Goal: Navigation & Orientation: Find specific page/section

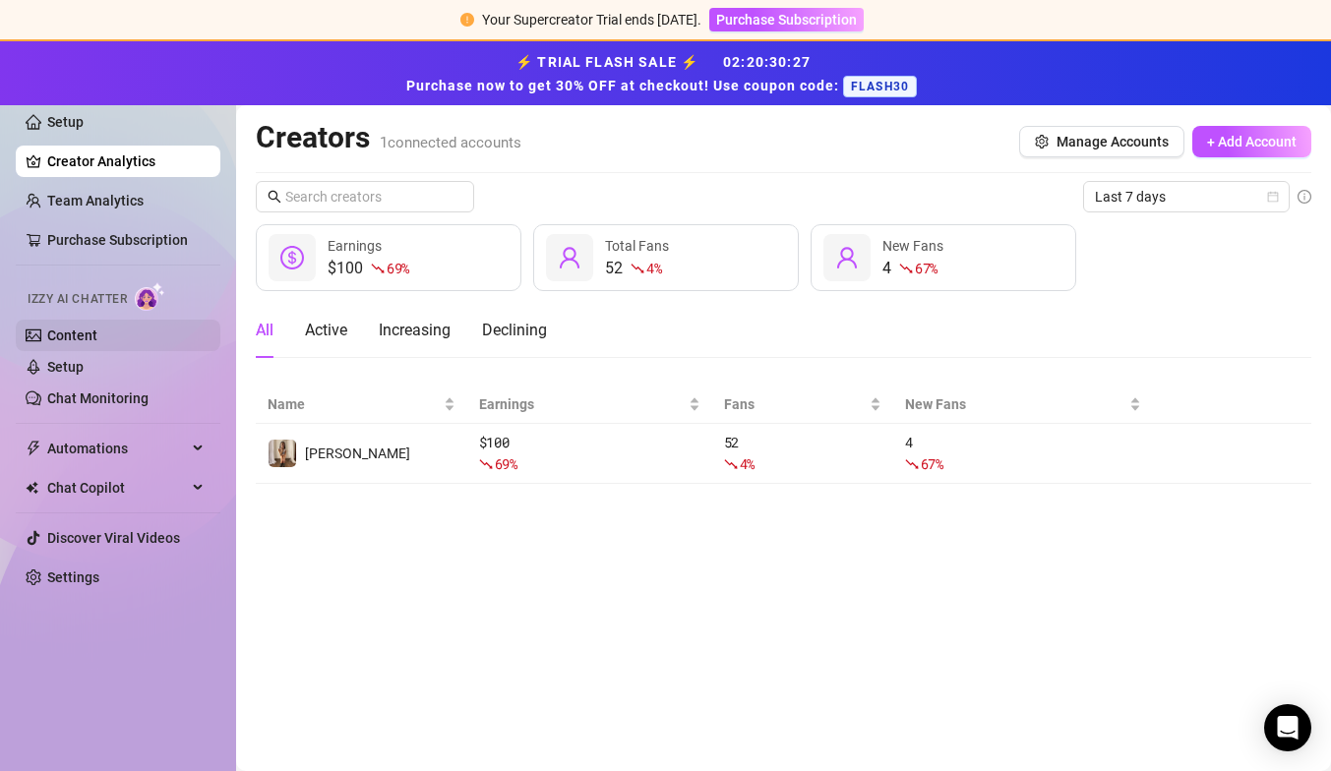
click at [97, 340] on link "Content" at bounding box center [72, 336] width 50 height 16
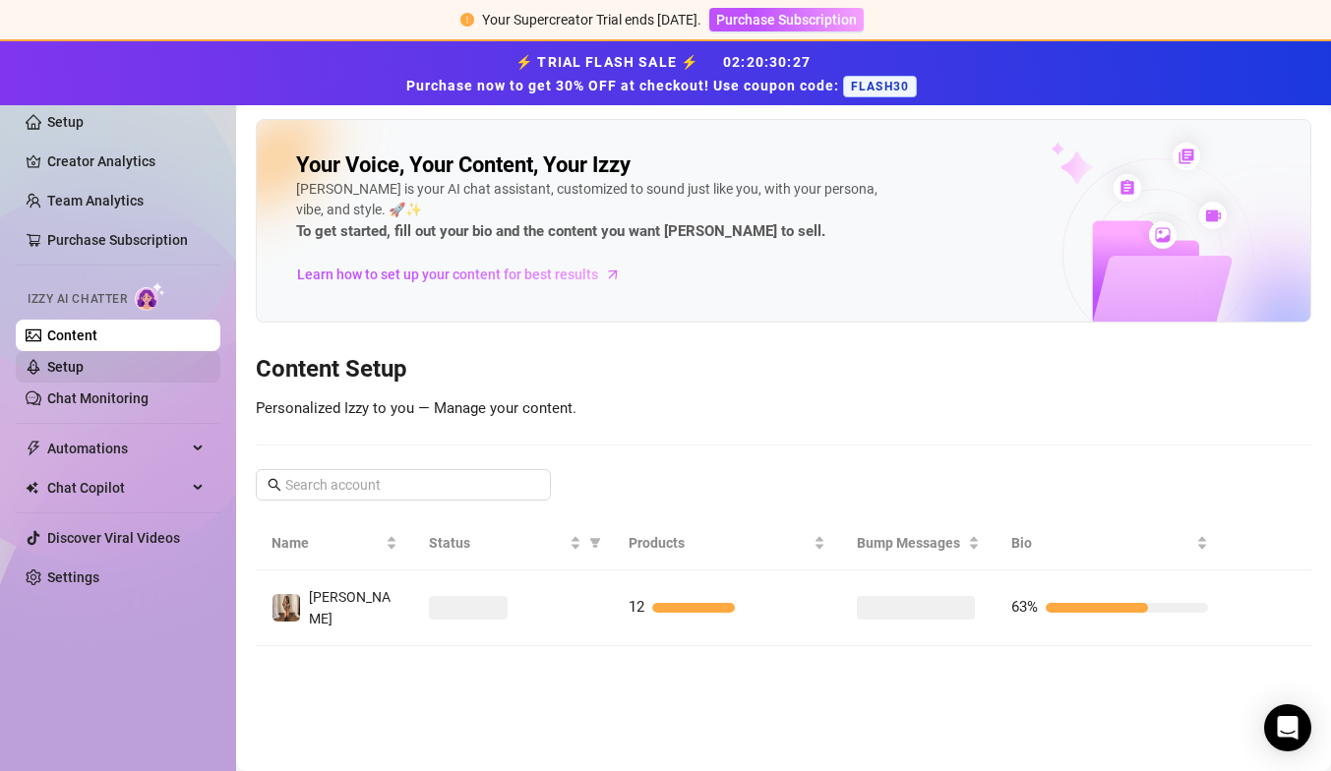
click at [84, 370] on link "Setup" at bounding box center [65, 367] width 36 height 16
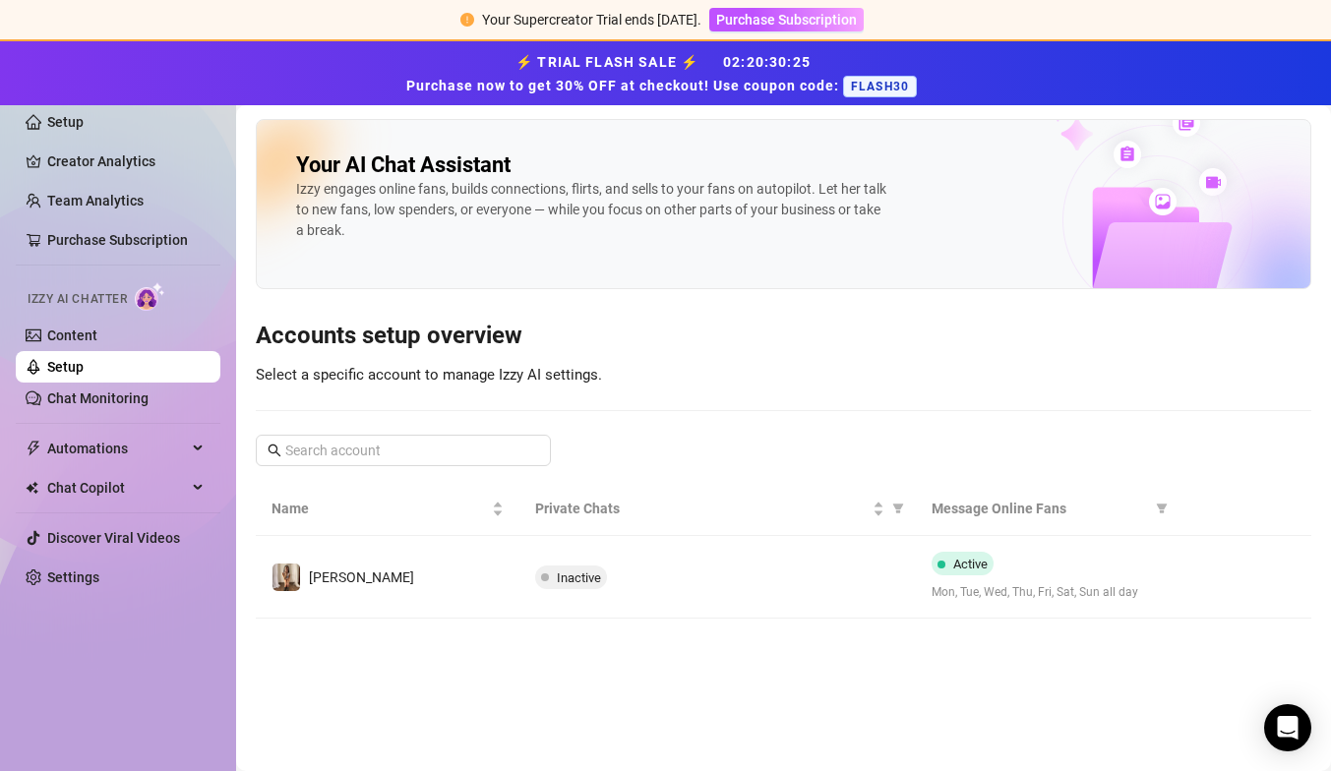
click at [448, 575] on td "[PERSON_NAME]" at bounding box center [388, 577] width 264 height 83
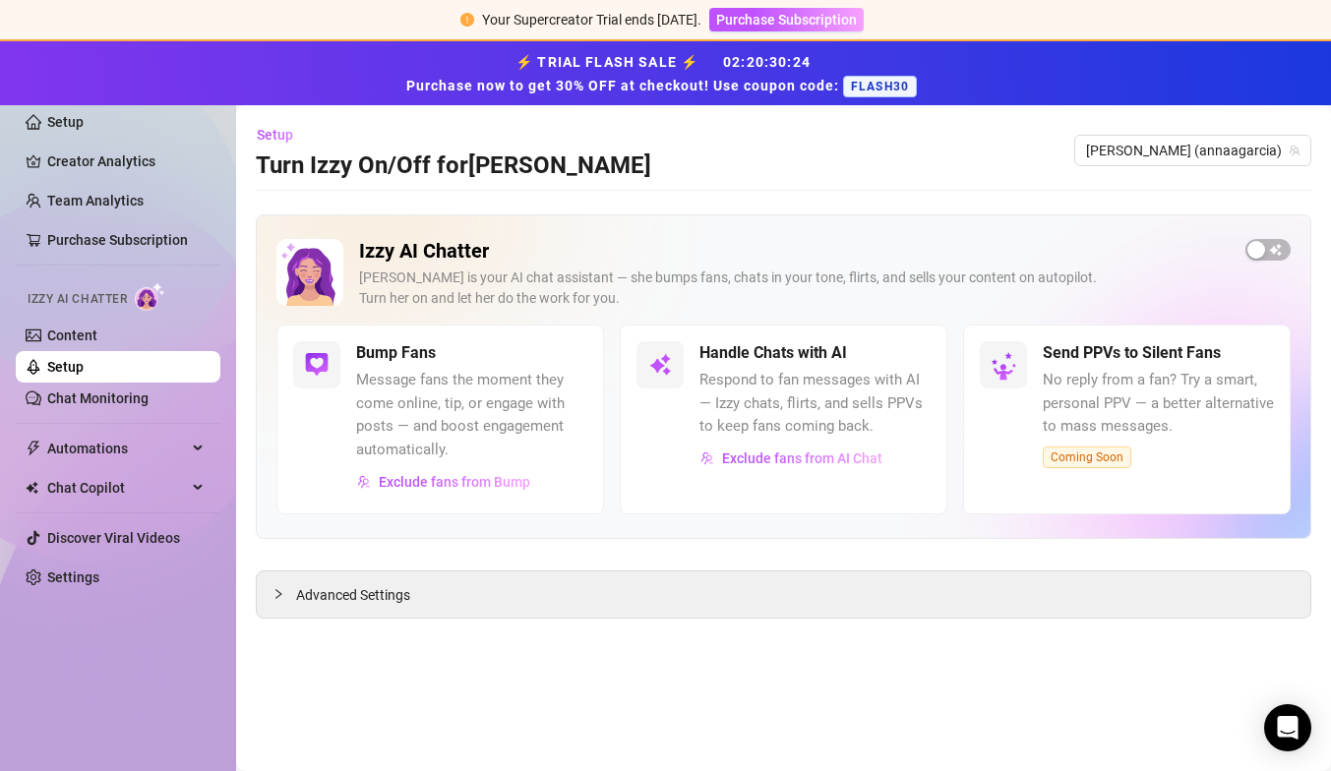
click at [425, 272] on div "[PERSON_NAME] is your AI chat assistant — she bumps fans, chats in your tone, f…" at bounding box center [794, 288] width 871 height 41
click at [138, 476] on span "Chat Copilot" at bounding box center [117, 487] width 140 height 31
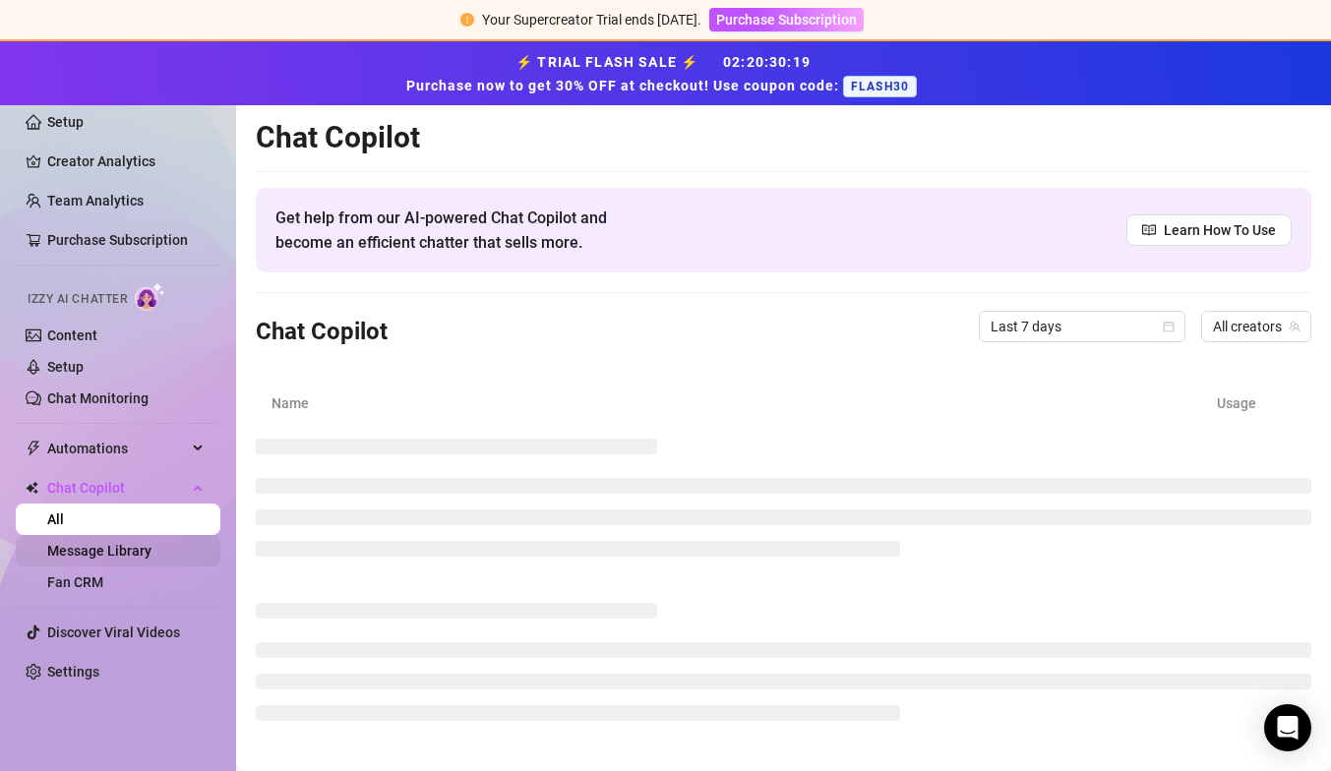
click at [126, 555] on link "Message Library" at bounding box center [99, 551] width 104 height 16
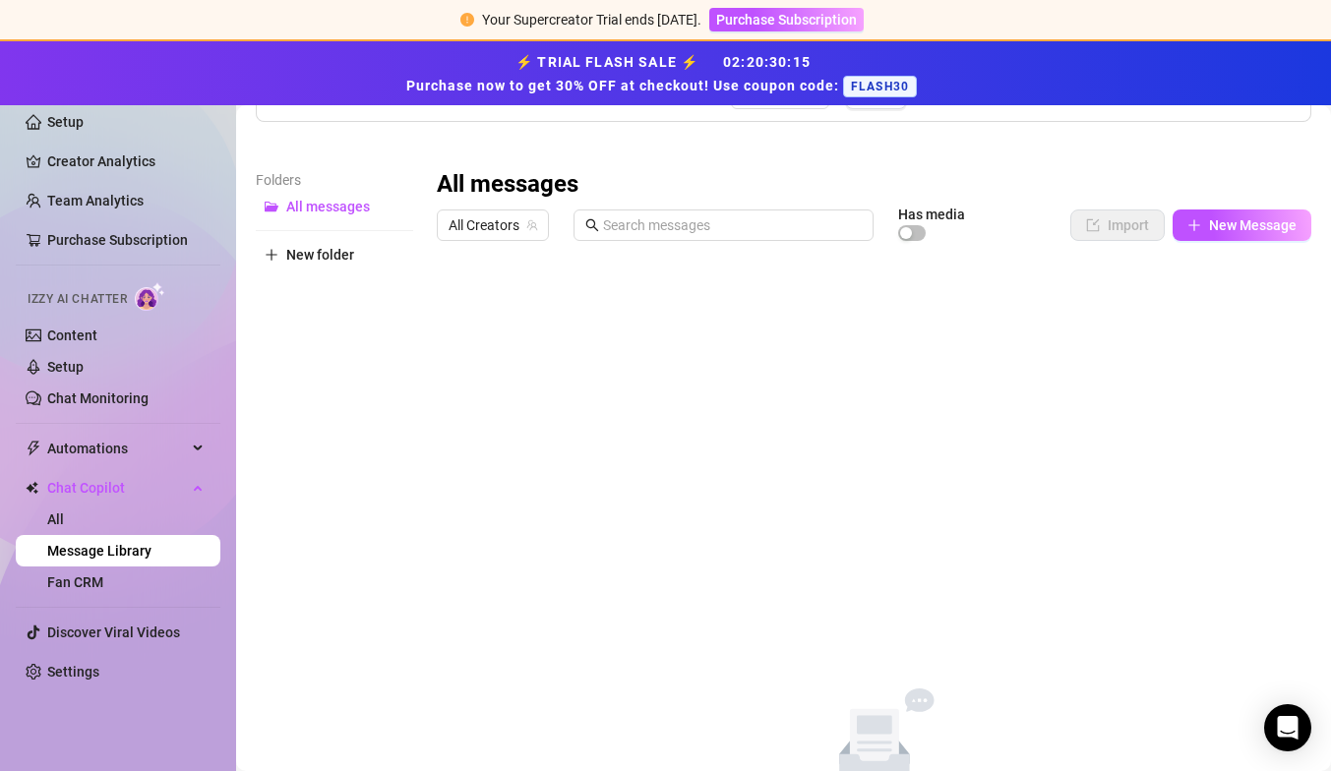
scroll to position [204, 0]
click at [103, 582] on link "Fan CRM" at bounding box center [75, 583] width 56 height 16
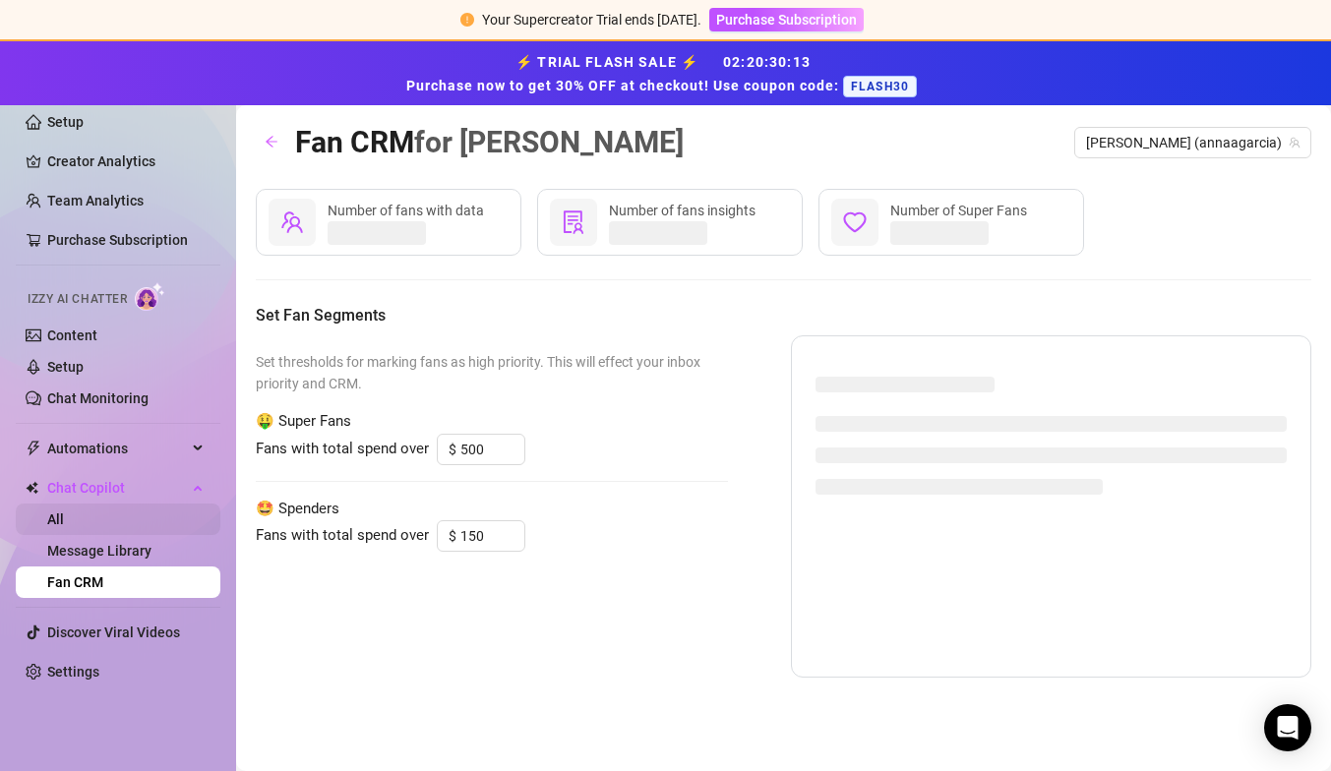
click at [64, 516] on link "All" at bounding box center [55, 520] width 17 height 16
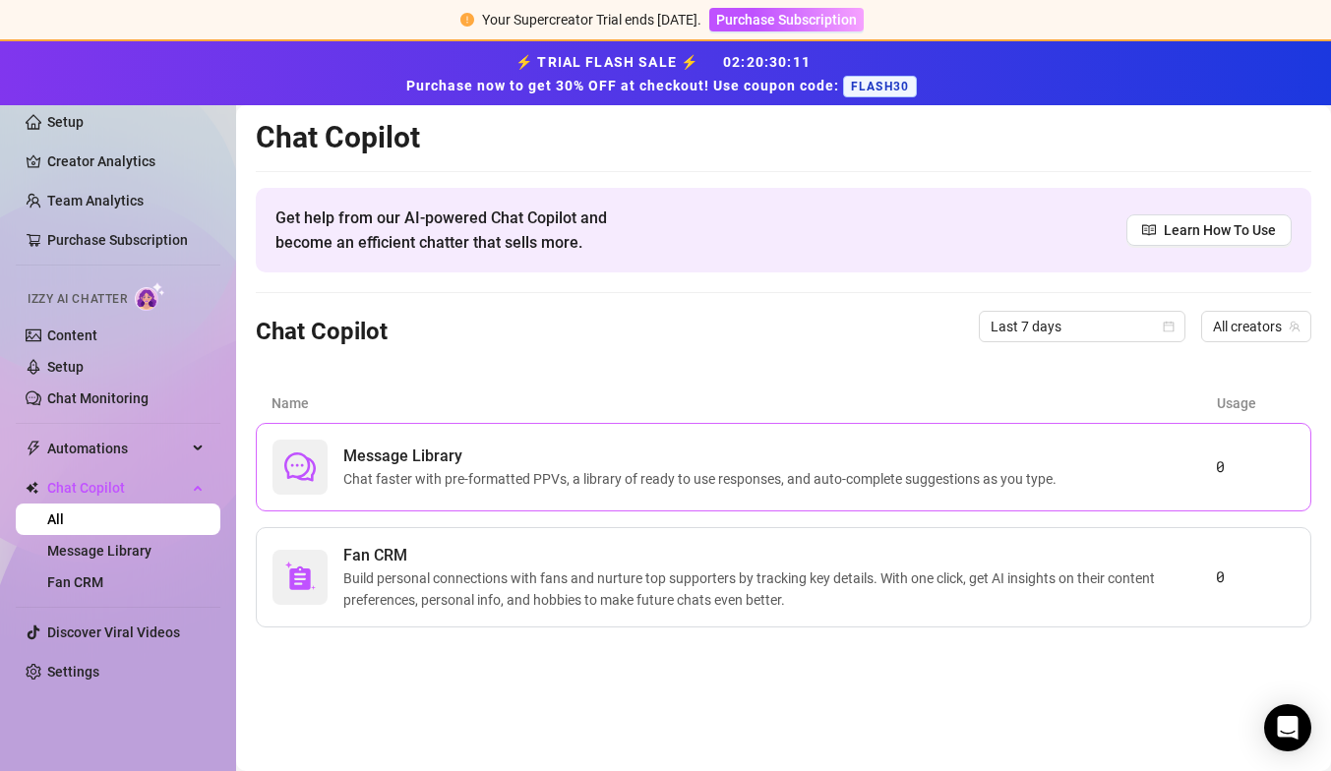
click at [412, 487] on span "Chat faster with pre-formatted PPVs, a library of ready to use responses, and a…" at bounding box center [703, 479] width 721 height 22
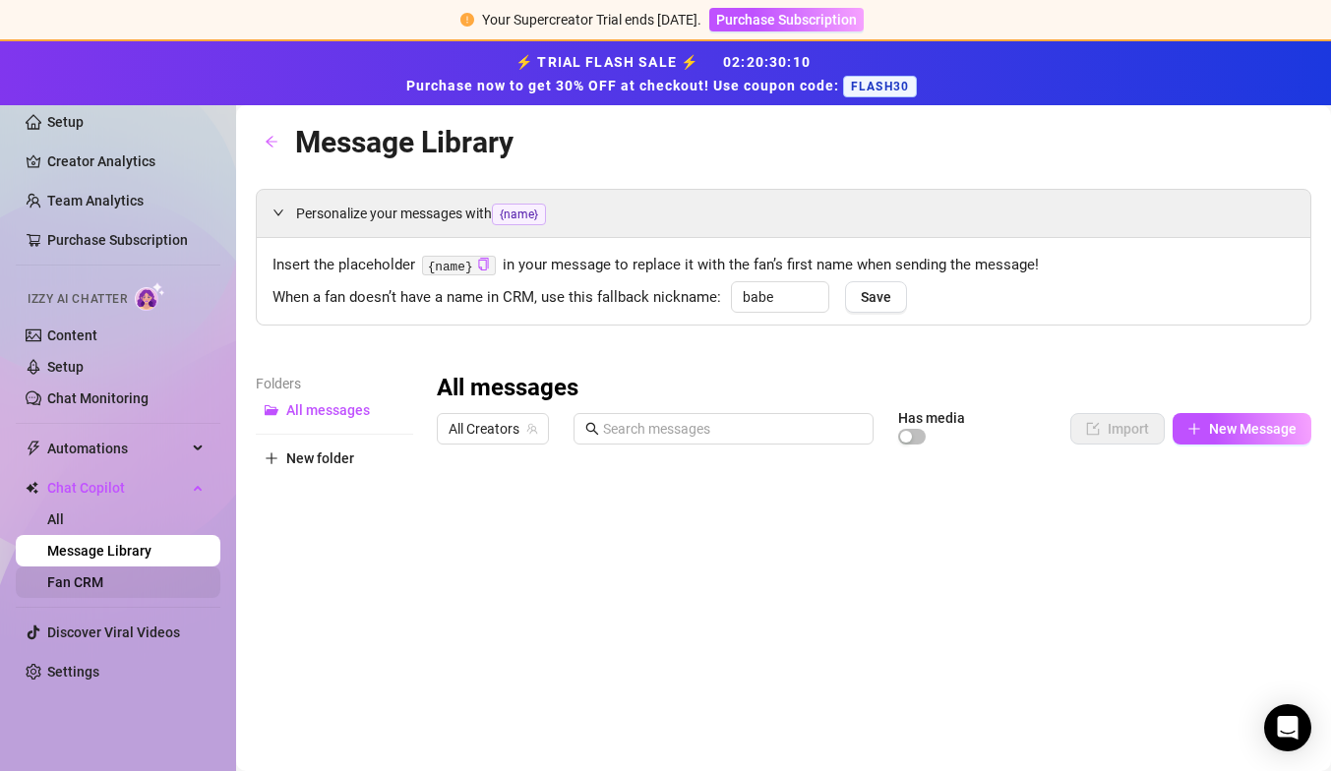
click at [103, 575] on link "Fan CRM" at bounding box center [75, 583] width 56 height 16
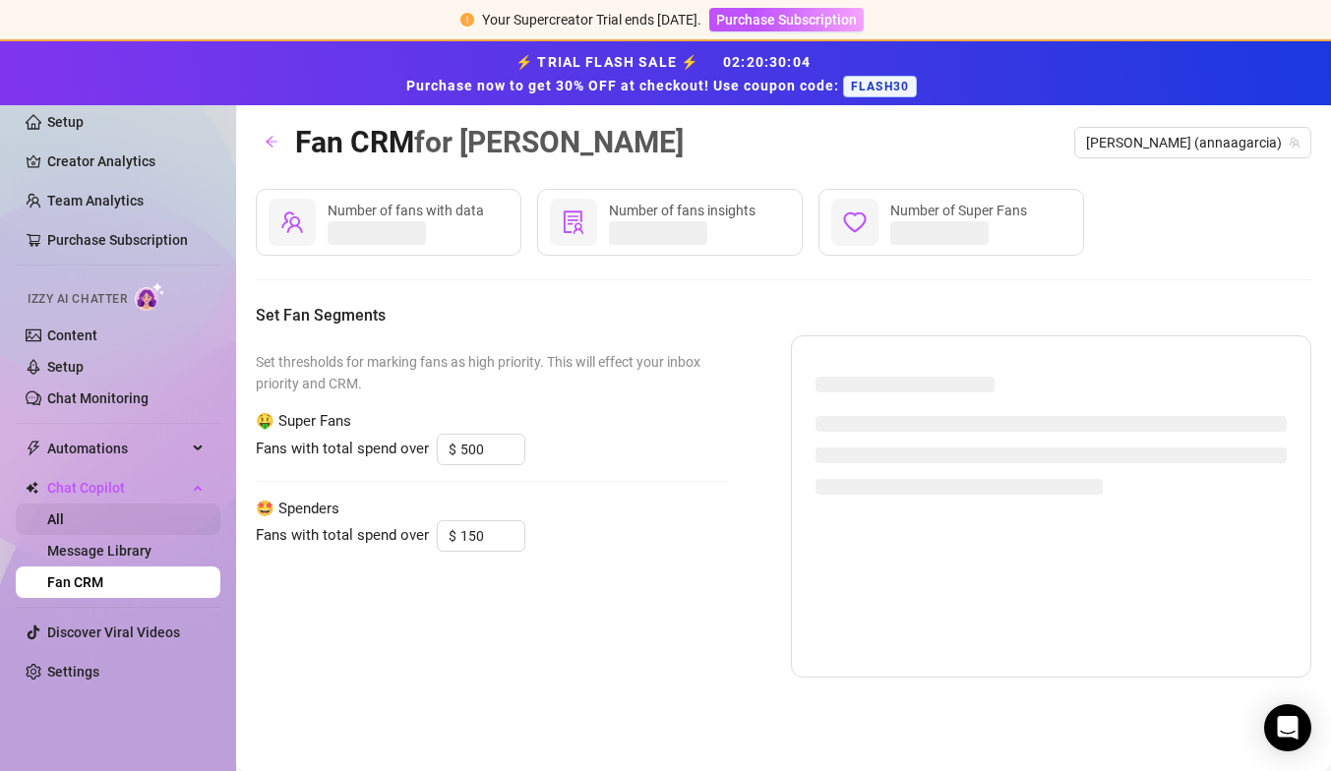
click at [64, 514] on link "All" at bounding box center [55, 520] width 17 height 16
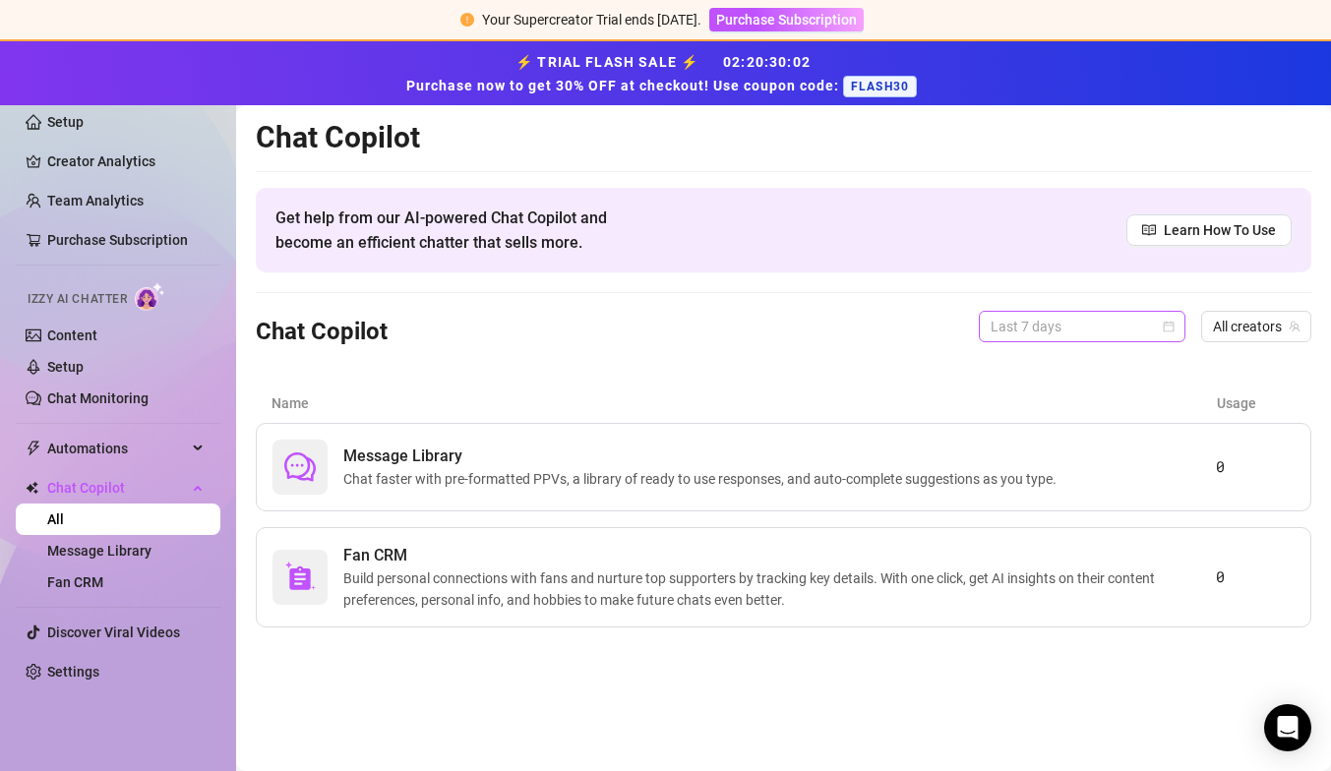
click at [1064, 323] on span "Last 7 days" at bounding box center [1082, 327] width 183 height 30
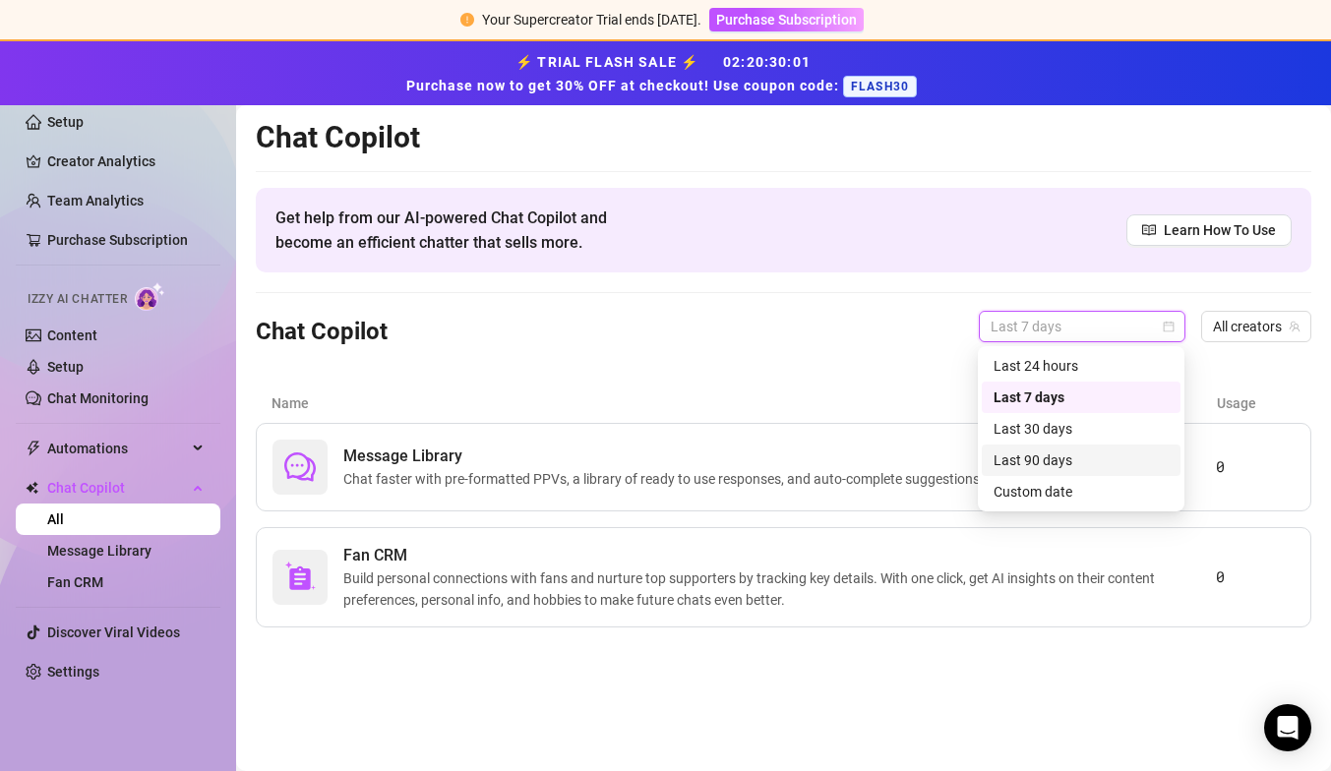
click at [1045, 467] on div "Last 90 days" at bounding box center [1081, 461] width 175 height 22
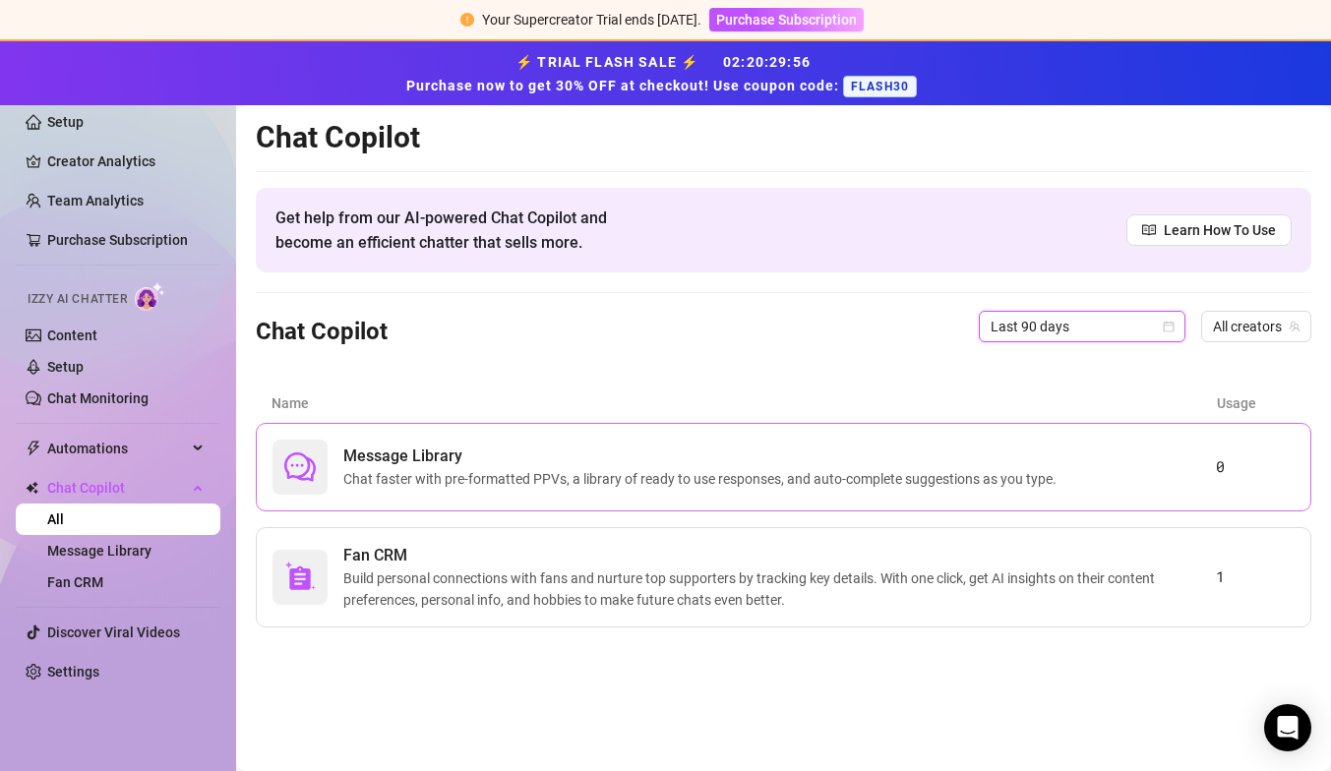
click at [565, 489] on span "Chat faster with pre-formatted PPVs, a library of ready to use responses, and a…" at bounding box center [703, 479] width 721 height 22
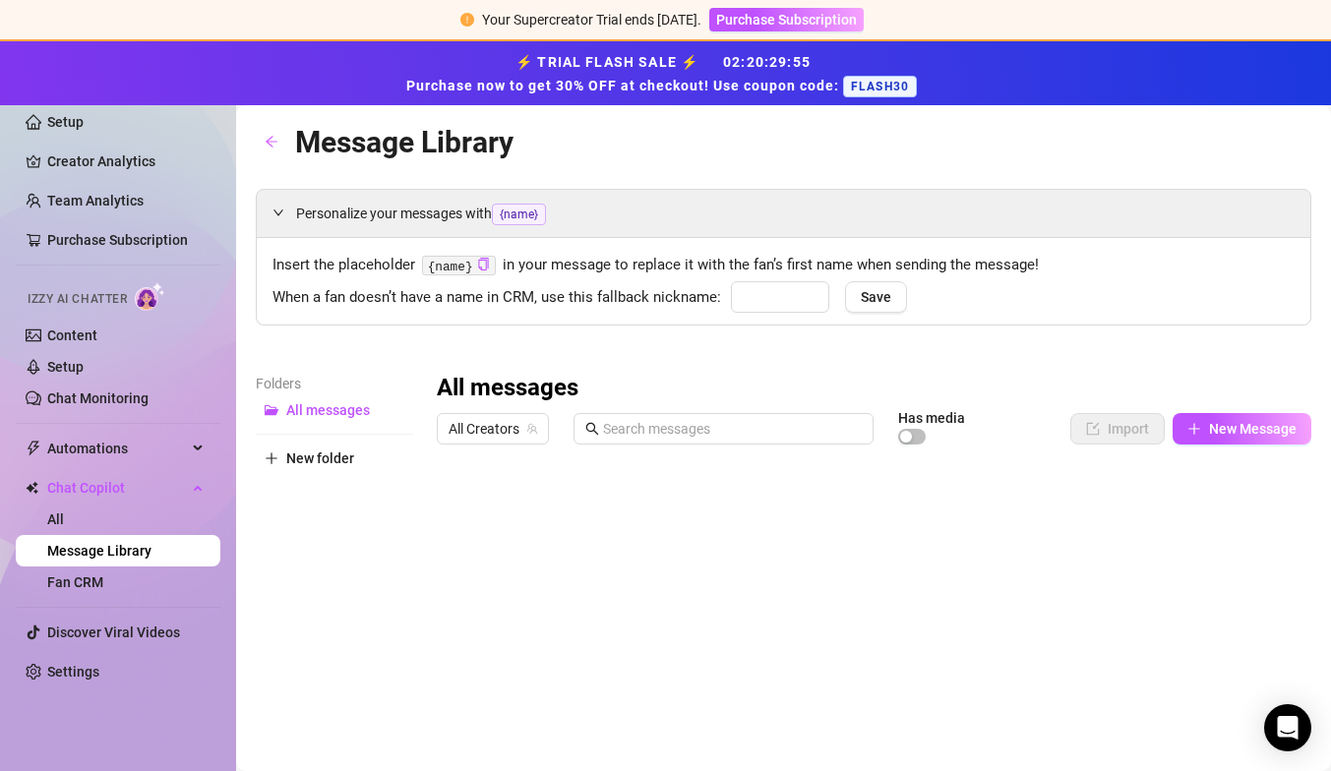
type input "babe"
click at [102, 398] on link "Chat Monitoring" at bounding box center [97, 399] width 101 height 16
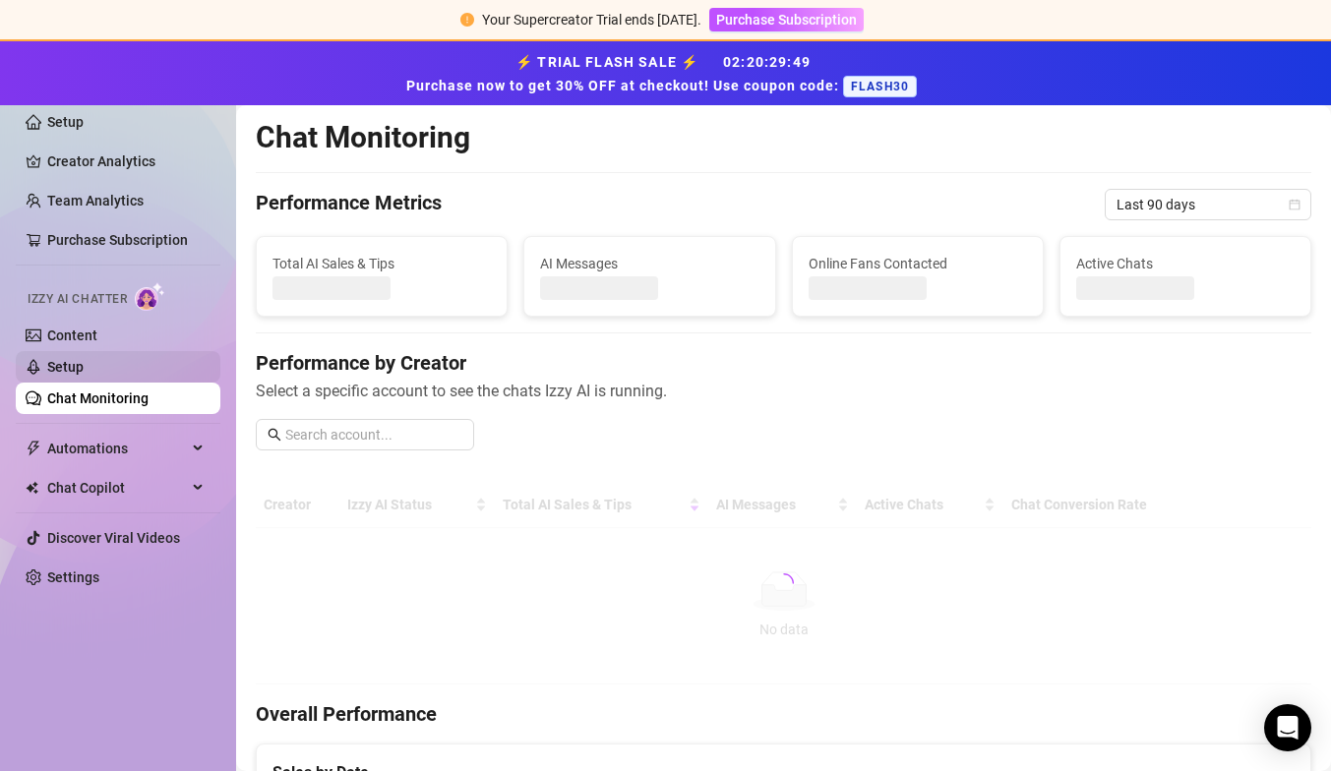
click at [84, 374] on link "Setup" at bounding box center [65, 367] width 36 height 16
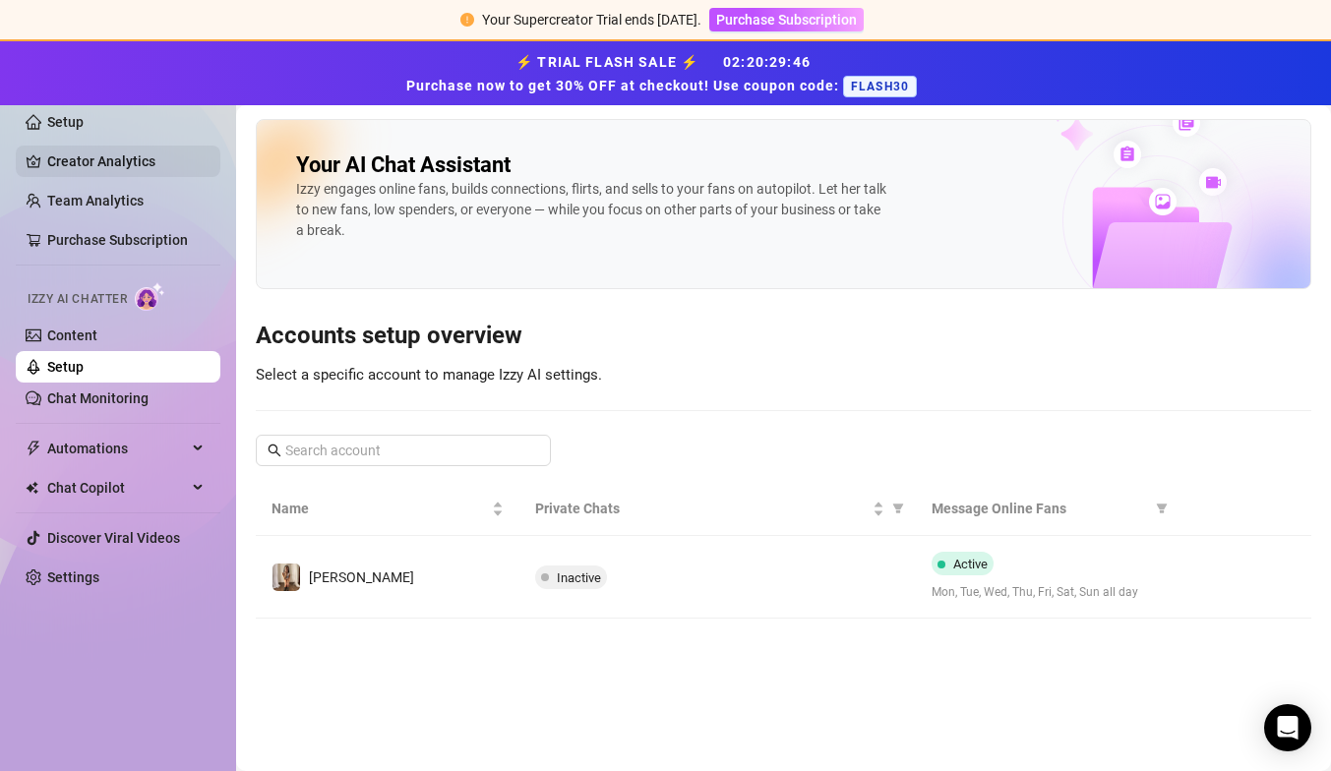
click at [88, 151] on link "Creator Analytics" at bounding box center [125, 161] width 157 height 31
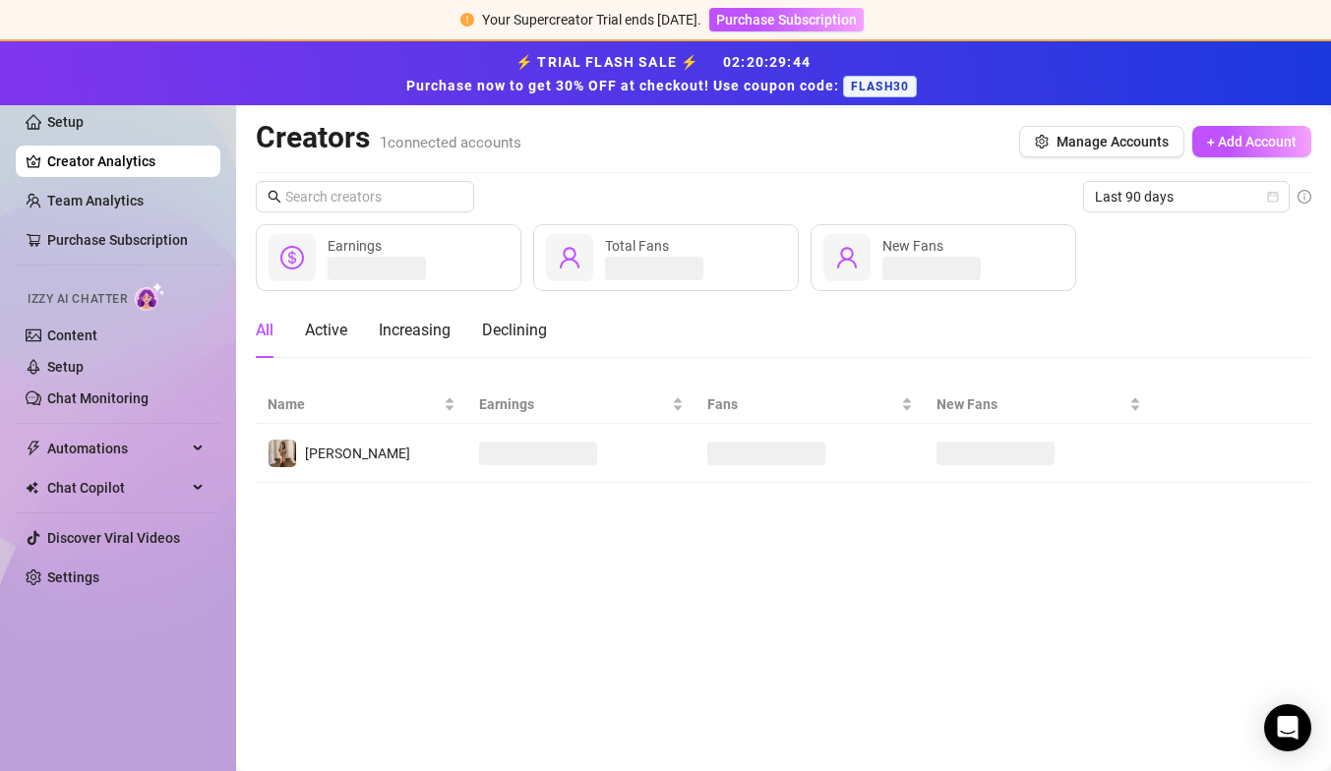
click at [88, 139] on ul "Setup Creator Analytics Team Analytics Purchase Subscription Izzy AI Chatter Co…" at bounding box center [118, 349] width 205 height 503
click at [82, 124] on link "Setup" at bounding box center [65, 122] width 36 height 16
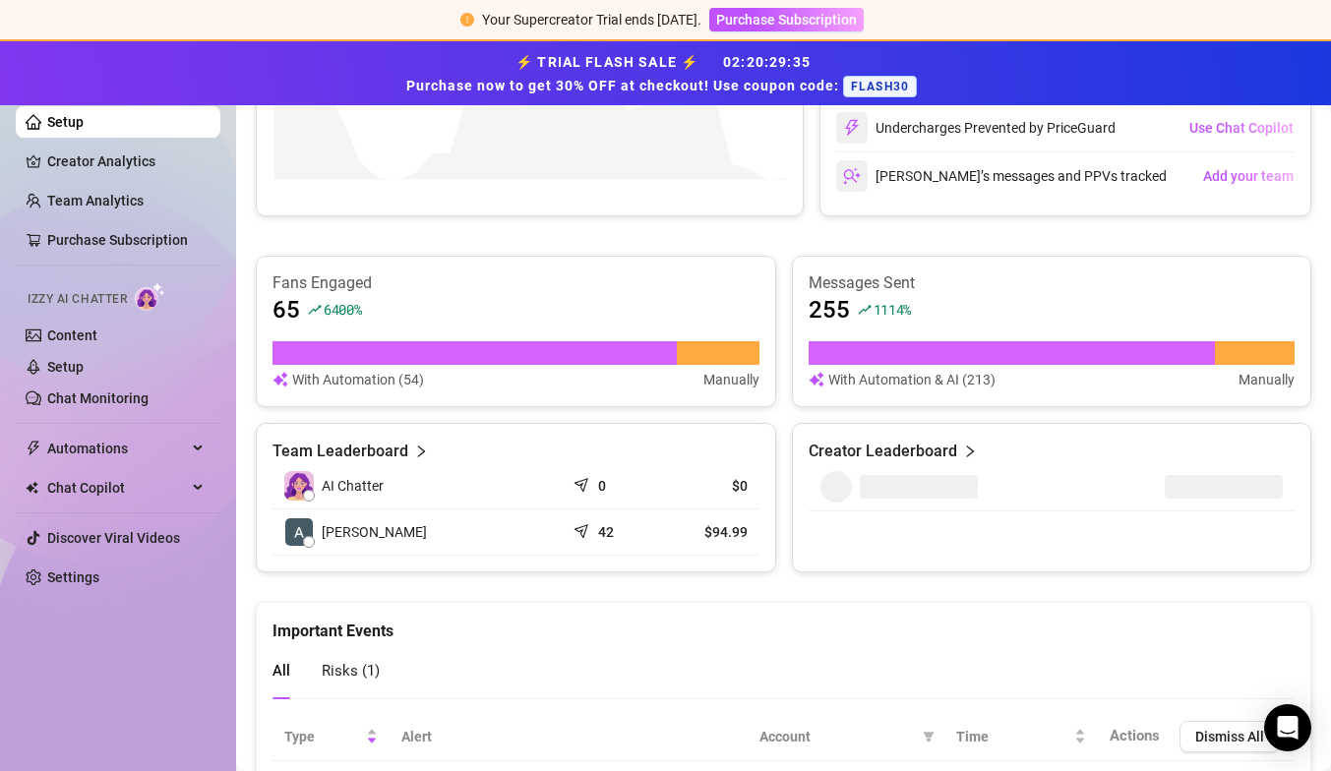
scroll to position [1214, 0]
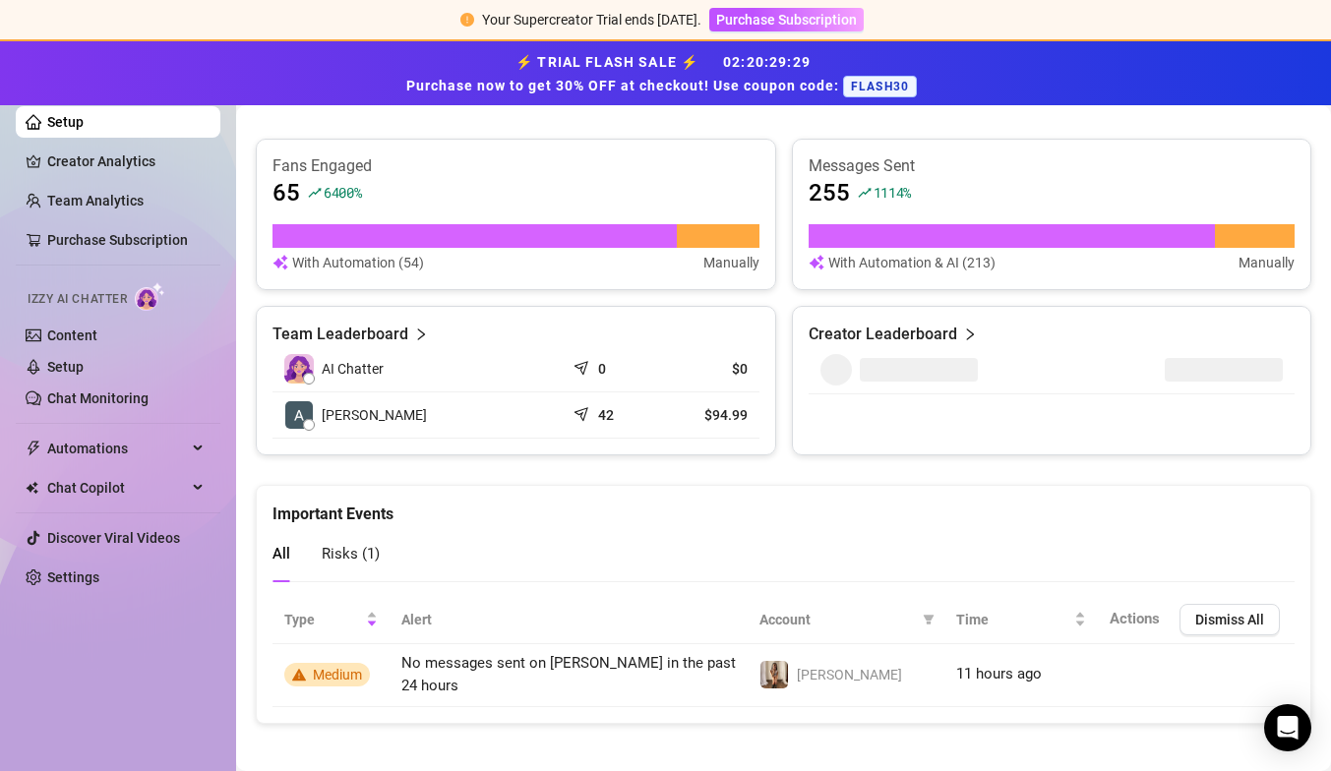
click at [379, 556] on div "All Risks ( 1 )" at bounding box center [783, 554] width 1022 height 56
click at [365, 553] on span "Risks ( 1 )" at bounding box center [351, 554] width 58 height 18
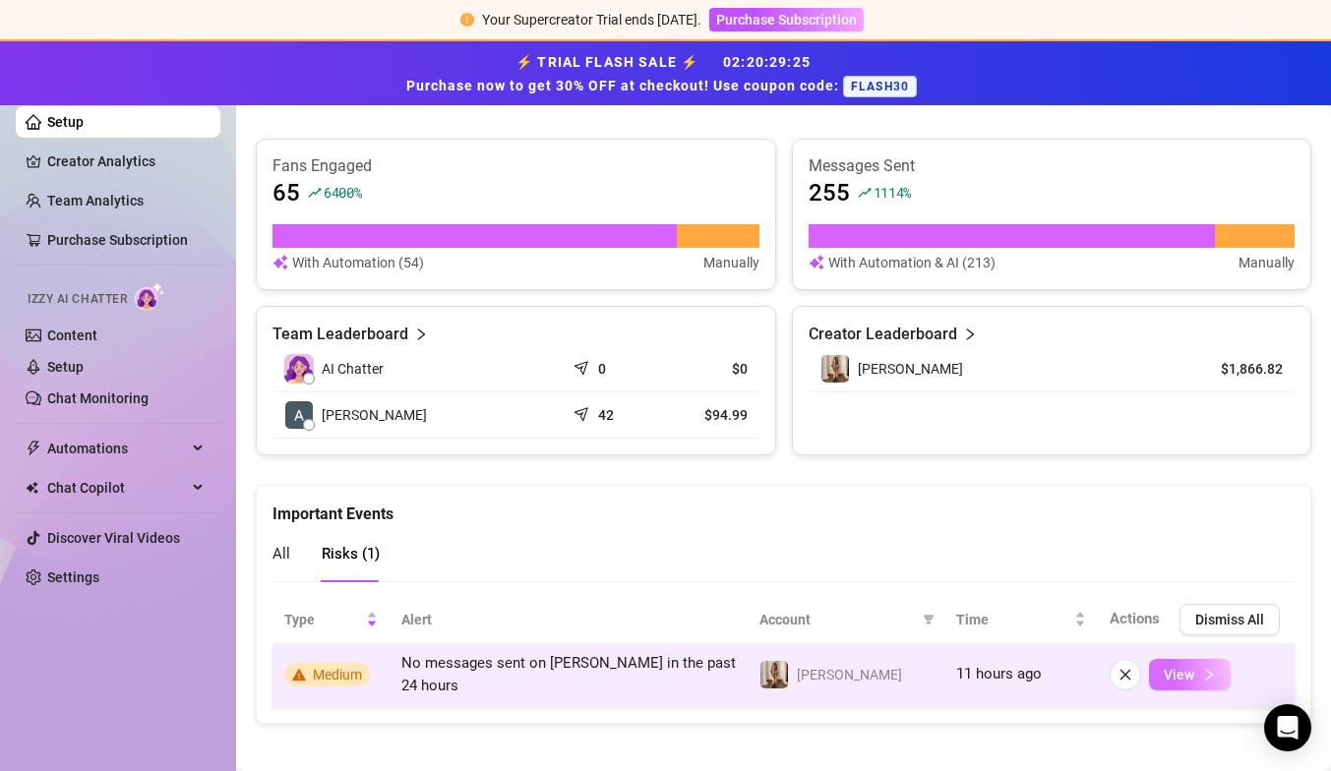
click at [1185, 667] on span "View" at bounding box center [1179, 675] width 30 height 16
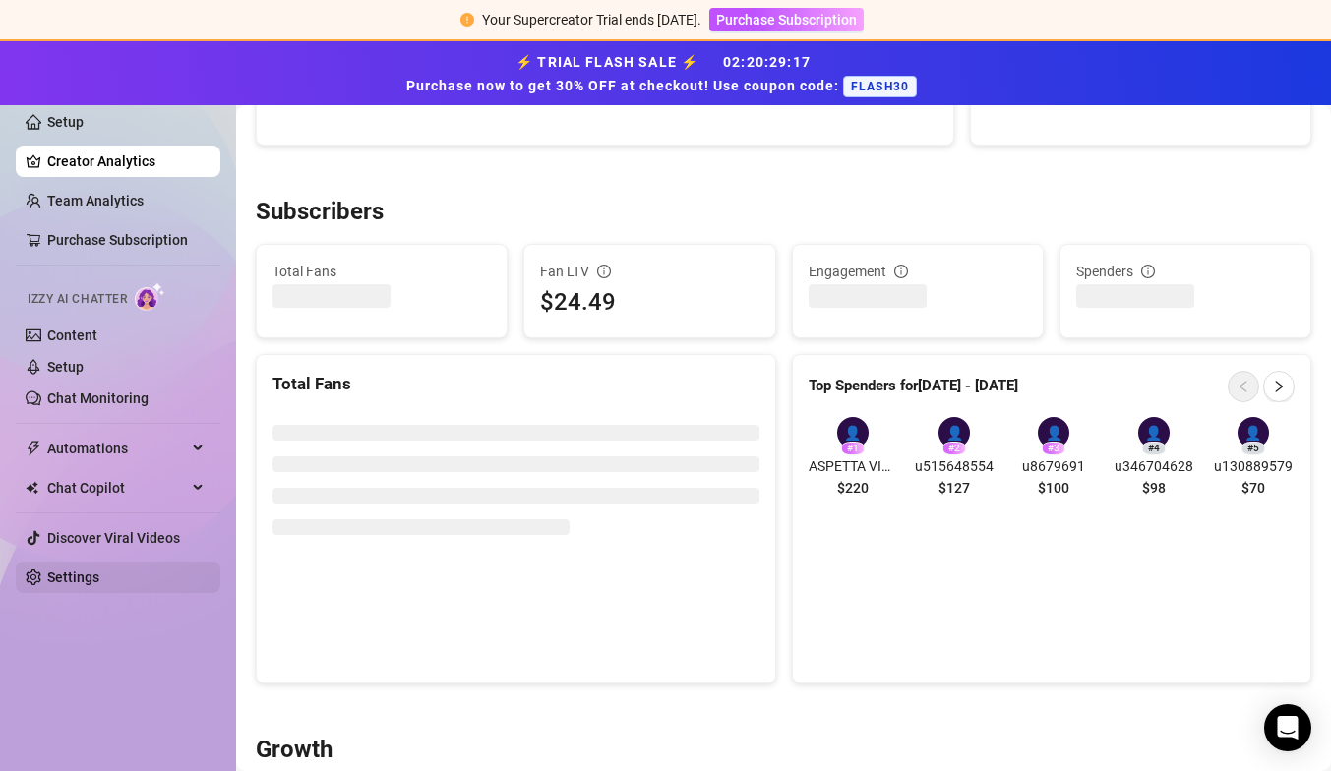
click at [86, 579] on link "Settings" at bounding box center [73, 578] width 52 height 16
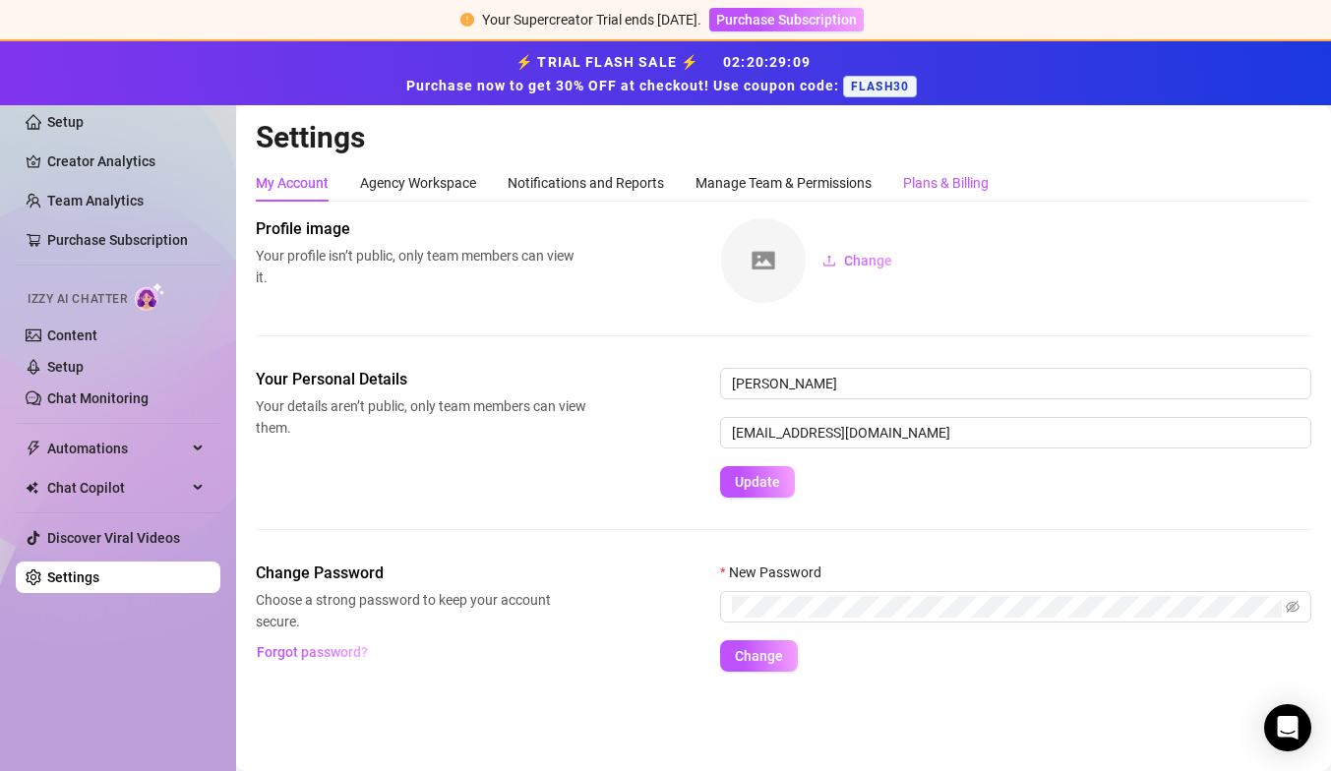
click at [961, 188] on div "Plans & Billing" at bounding box center [946, 183] width 86 height 22
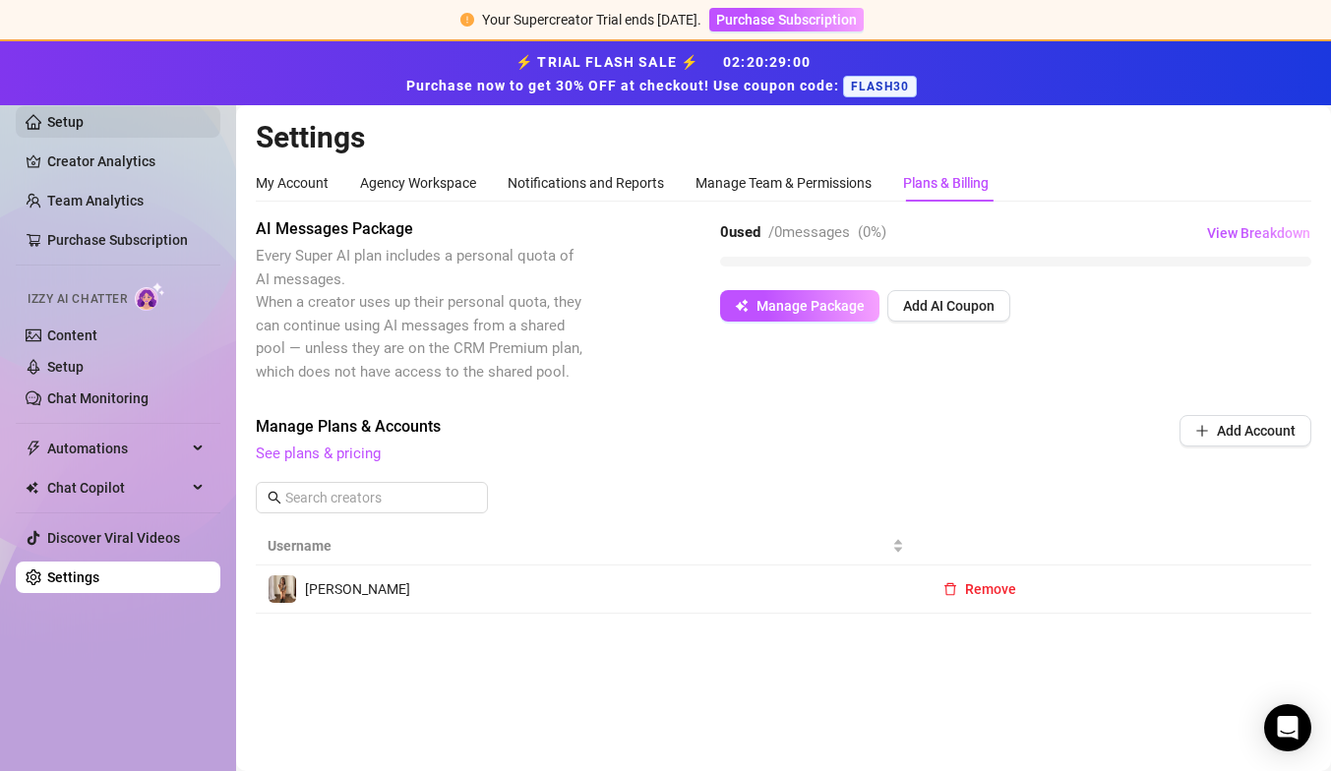
click at [58, 114] on link "Setup" at bounding box center [65, 122] width 36 height 16
